Goal: Use online tool/utility: Utilize a website feature to perform a specific function

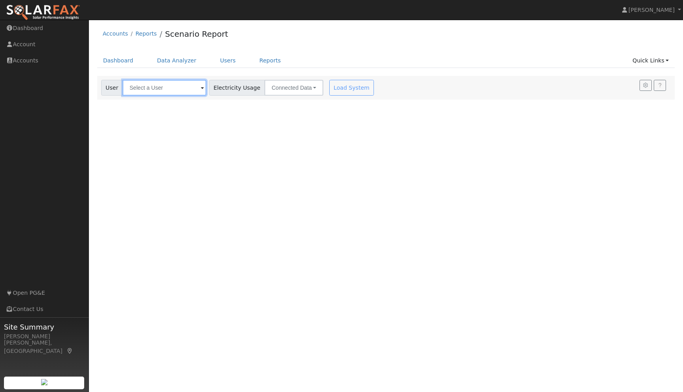
click at [189, 91] on input "text" at bounding box center [165, 88] width 84 height 16
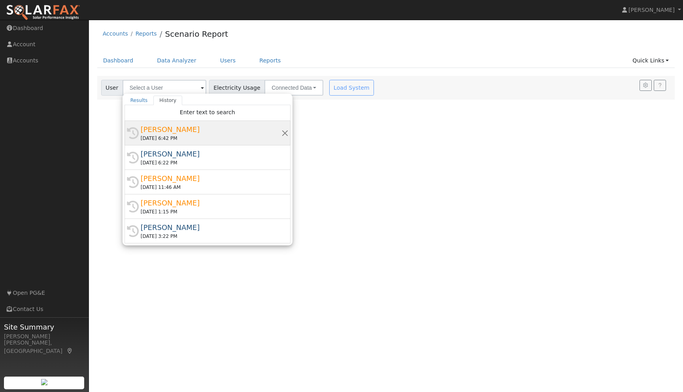
click at [158, 128] on div "[PERSON_NAME]" at bounding box center [211, 129] width 141 height 11
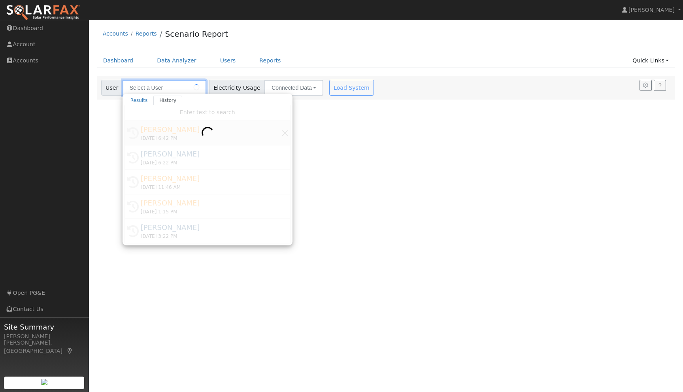
type input "[PERSON_NAME]"
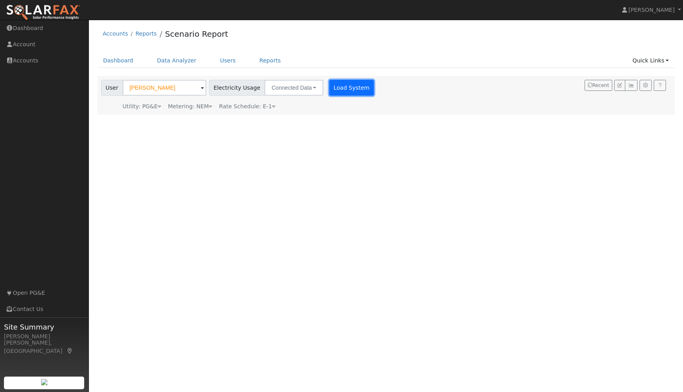
click at [339, 85] on button "Load System" at bounding box center [351, 88] width 45 height 16
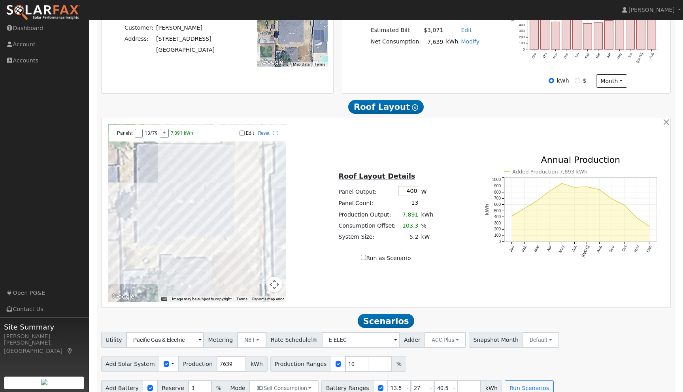
scroll to position [225, 0]
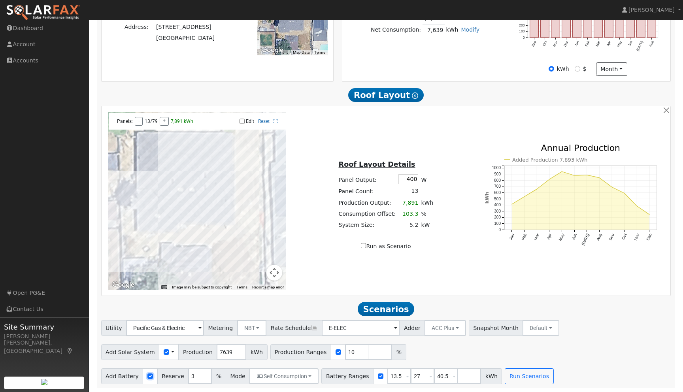
click at [147, 376] on input "checkbox" at bounding box center [150, 377] width 6 height 6
checkbox input "false"
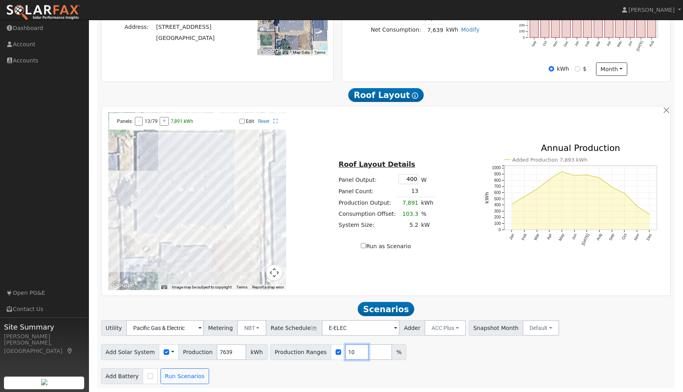
click at [348, 354] on input "10" at bounding box center [357, 352] width 24 height 16
type input "1"
type input "80"
type input "100"
type input "120"
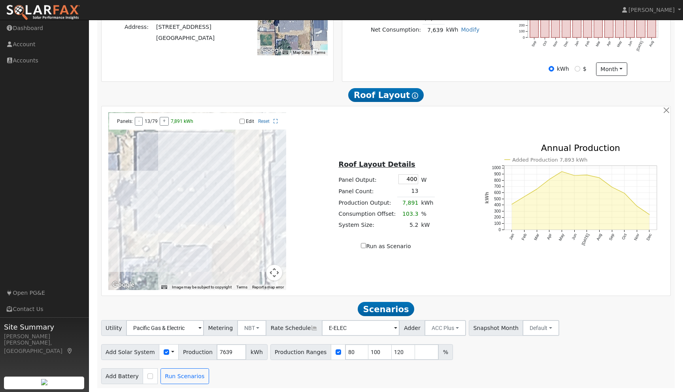
click at [487, 363] on div "Utility Pacific Gas & Electric Metering NBT NEM NBT Rate Schedule E-ELEC Adder …" at bounding box center [386, 352] width 578 height 64
click at [183, 374] on button "Run Scenarios" at bounding box center [185, 376] width 49 height 16
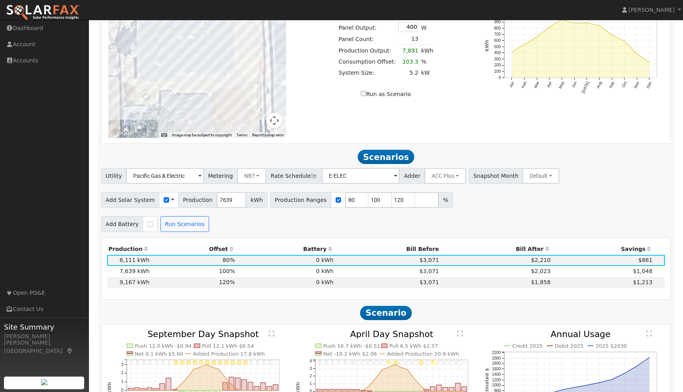
scroll to position [382, 0]
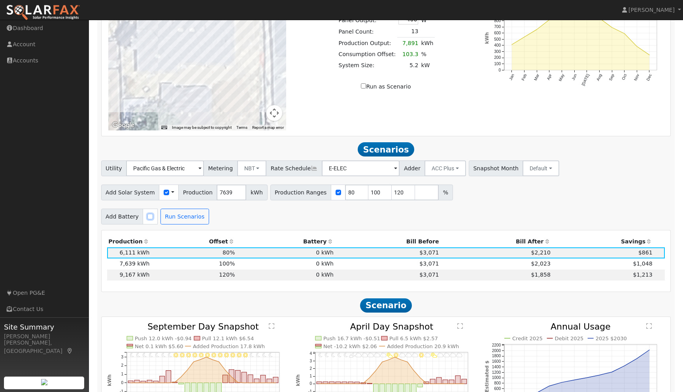
click at [147, 219] on input "checkbox" at bounding box center [150, 217] width 6 height 6
checkbox input "true"
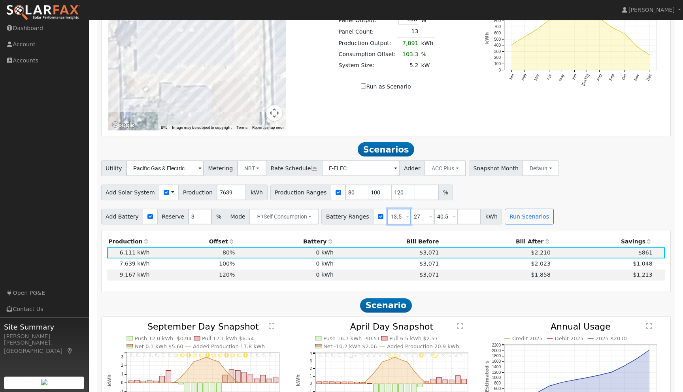
drag, startPoint x: 397, startPoint y: 222, endPoint x: 368, endPoint y: 210, distance: 31.4
click at [368, 210] on div "Add Battery Reserve 3 % Mode Self Consumption Self Consumption Peak Savings ACC…" at bounding box center [386, 215] width 573 height 19
type input "10"
type input "20"
type input "30"
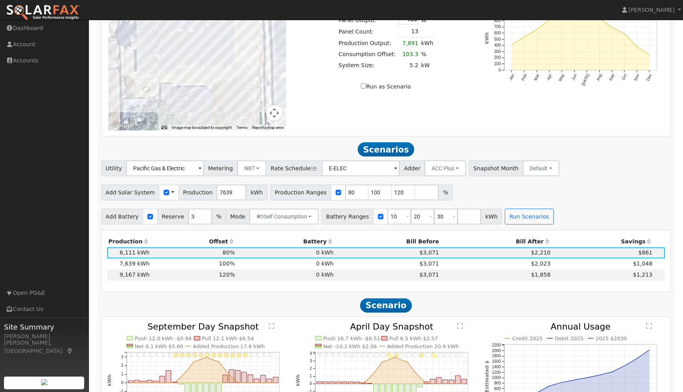
click at [589, 207] on div "Utility Pacific Gas & Electric Metering NBT NEM NBT Rate Schedule E-ELEC Adder …" at bounding box center [386, 193] width 578 height 64
click at [521, 222] on button "Run Scenarios" at bounding box center [529, 217] width 49 height 16
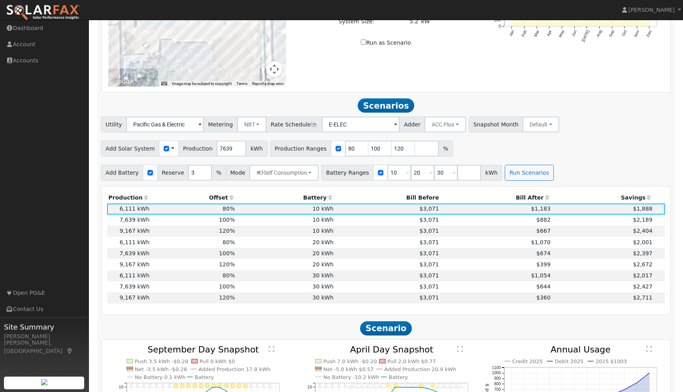
scroll to position [425, 0]
drag, startPoint x: 391, startPoint y: 177, endPoint x: 376, endPoint y: 173, distance: 16.2
click at [374, 174] on div "Battery Ranges 10 Overrides Reserve % Mode None None Self Consumption Peak Savi…" at bounding box center [411, 173] width 181 height 16
type input "13.5"
drag, startPoint x: 416, startPoint y: 177, endPoint x: 396, endPoint y: 174, distance: 19.9
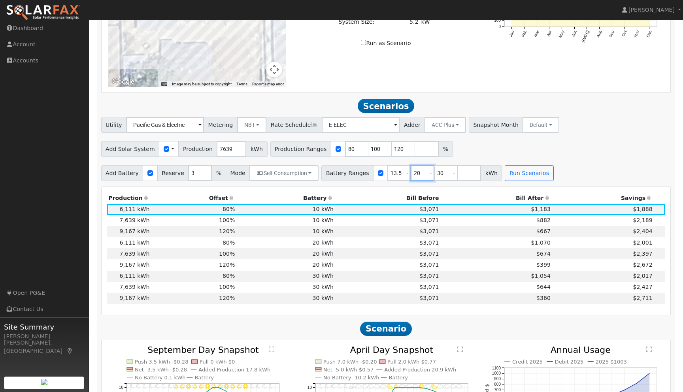
click at [396, 174] on div "Battery Ranges 13.5 Overrides Reserve % Mode None None Self Consumption Peak Sa…" at bounding box center [411, 173] width 181 height 16
type input "27"
drag, startPoint x: 438, startPoint y: 179, endPoint x: 429, endPoint y: 178, distance: 9.6
click at [434, 178] on input "30" at bounding box center [446, 173] width 24 height 16
type input "40.5"
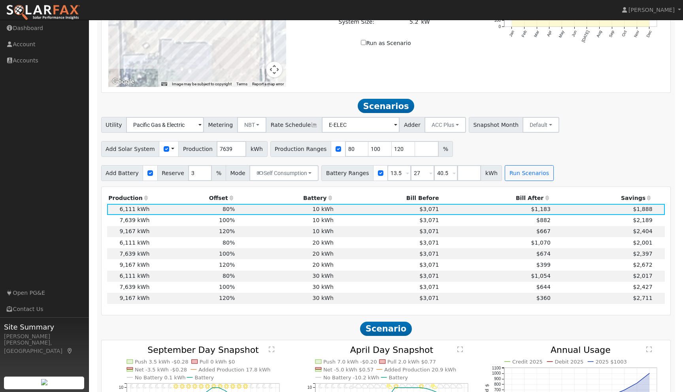
click at [563, 128] on div "Utility Pacific Gas & Electric Metering NBT NEM NBT Rate Schedule E-ELEC Adder …" at bounding box center [386, 123] width 573 height 19
click at [528, 179] on button "Run Scenarios" at bounding box center [529, 173] width 49 height 16
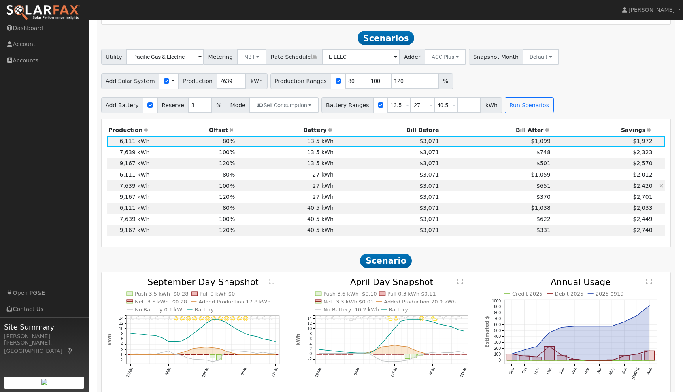
scroll to position [493, 0]
drag, startPoint x: 350, startPoint y: 90, endPoint x: 336, endPoint y: 83, distance: 15.2
click at [345, 83] on input "80" at bounding box center [357, 82] width 24 height 16
type input "100"
type input "120"
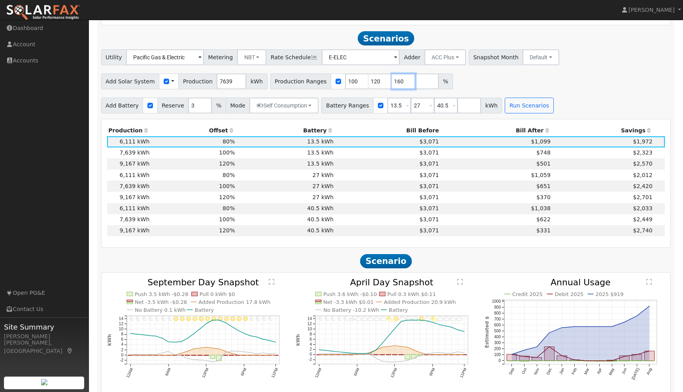
type input "160"
click at [482, 88] on div "Add Solar System Use CSV Data Production 7639 kWh Production Ranges 100 120 160…" at bounding box center [386, 80] width 573 height 19
click at [513, 105] on button "Run Scenarios" at bounding box center [529, 106] width 49 height 16
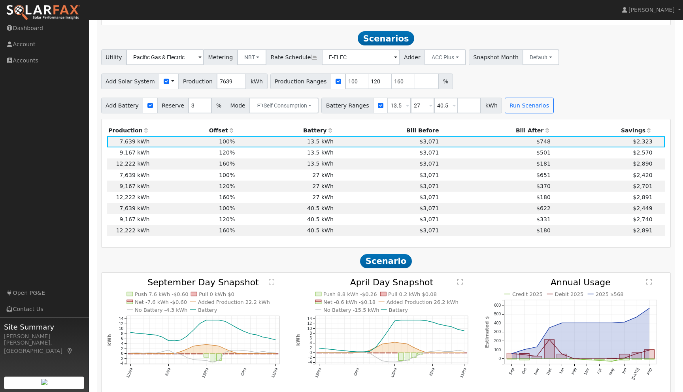
scroll to position [503, 0]
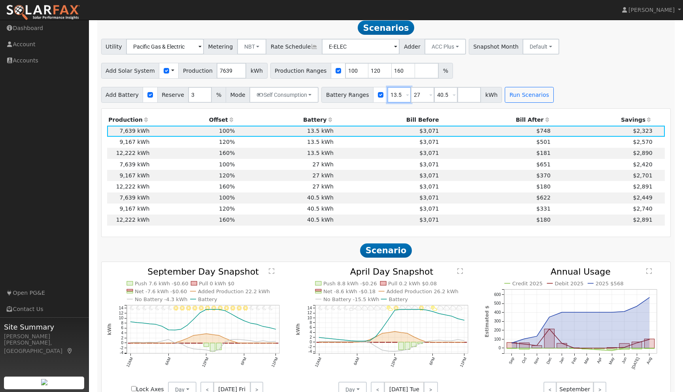
drag, startPoint x: 395, startPoint y: 96, endPoint x: 380, endPoint y: 96, distance: 15.0
click at [387, 96] on input "13.5" at bounding box center [399, 95] width 24 height 16
type input "10"
type input "20"
type input "30"
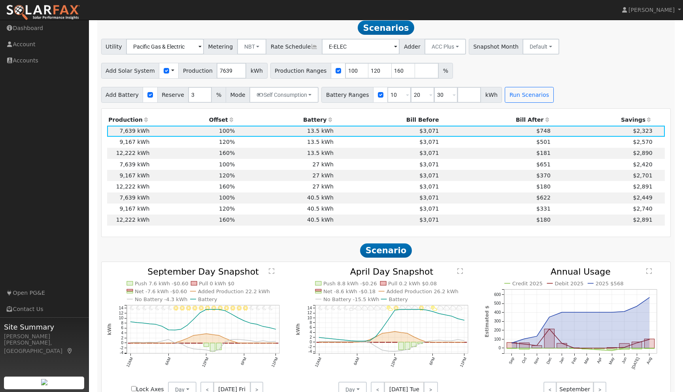
click at [565, 62] on div "Utility Pacific Gas & Electric Metering NBT NEM NBT Rate Schedule E-ELEC Adder …" at bounding box center [386, 71] width 578 height 64
click at [523, 100] on button "Run Scenarios" at bounding box center [529, 95] width 49 height 16
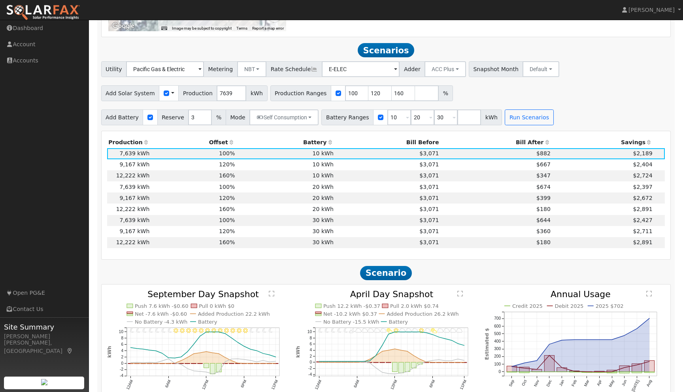
scroll to position [473, 0]
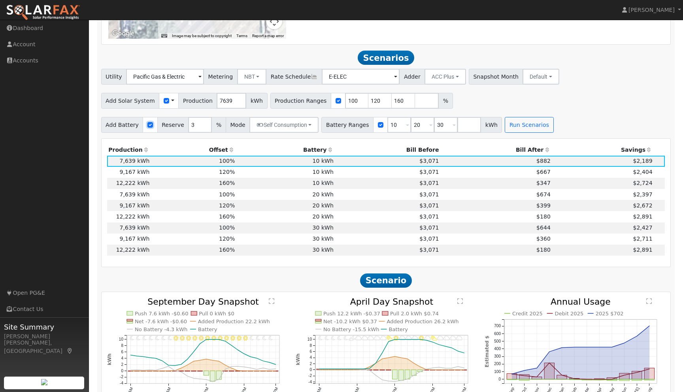
click at [148, 128] on input "checkbox" at bounding box center [150, 125] width 6 height 6
checkbox input "false"
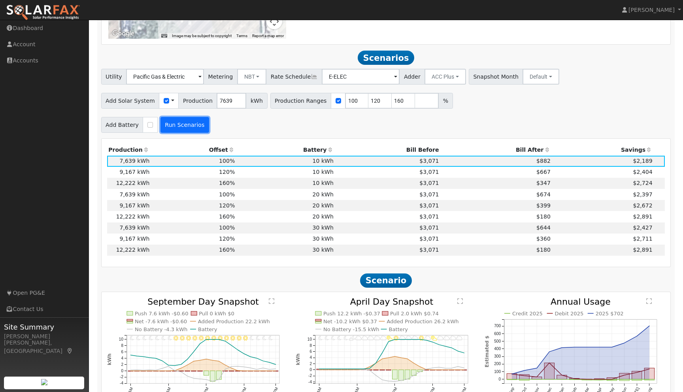
click at [188, 133] on button "Run Scenarios" at bounding box center [185, 125] width 49 height 16
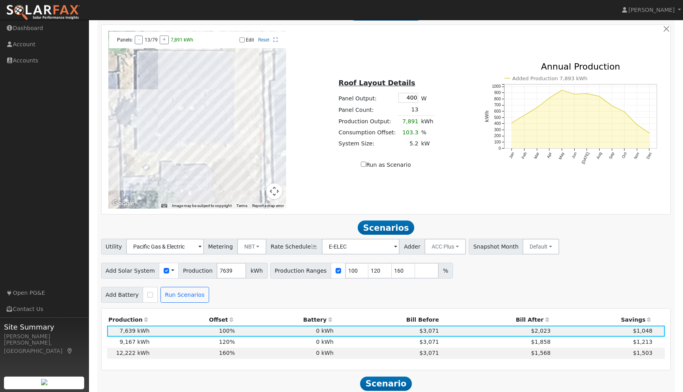
scroll to position [297, 0]
